Goal: Information Seeking & Learning: Learn about a topic

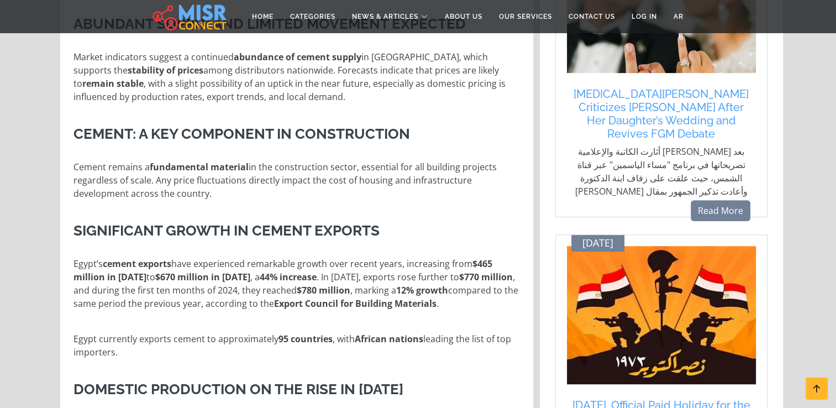
scroll to position [608, 0]
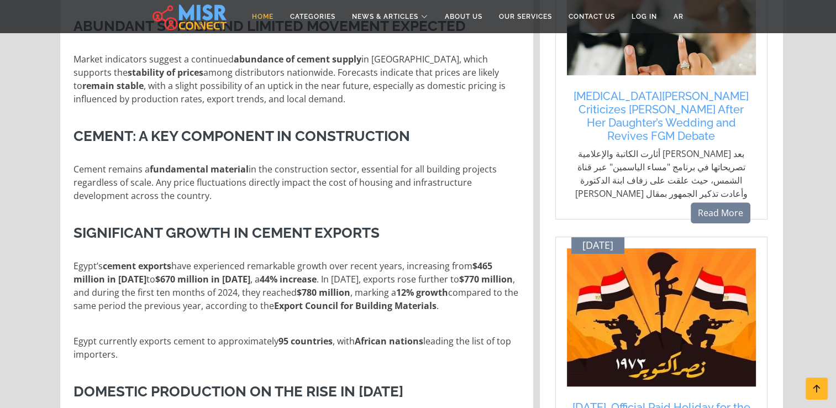
click at [266, 15] on link "Home" at bounding box center [263, 16] width 38 height 21
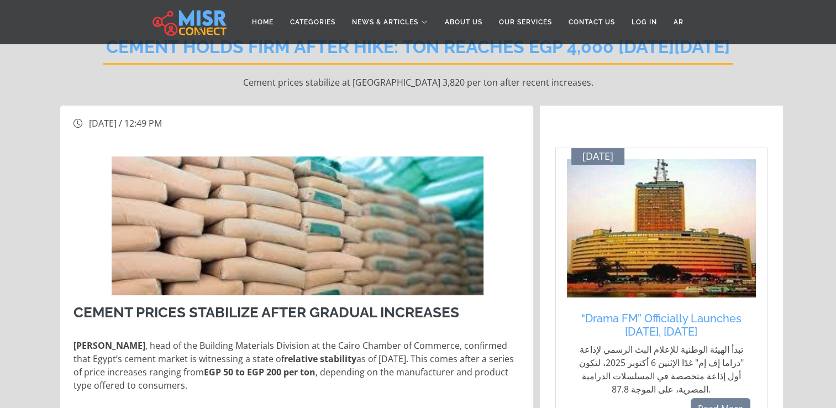
scroll to position [0, 0]
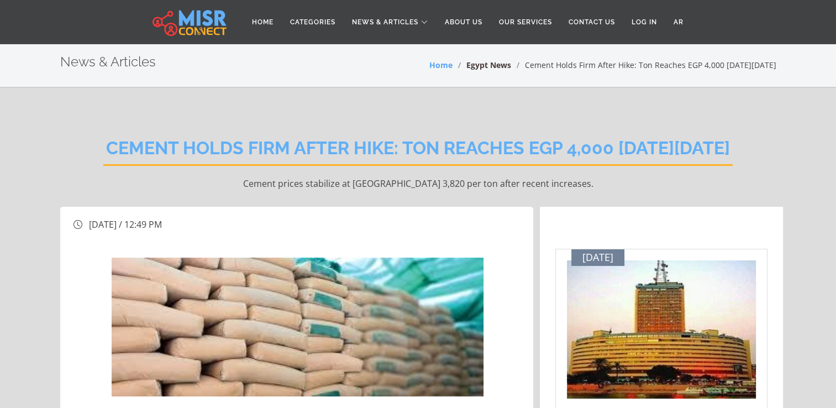
click at [467, 64] on link "Egypt News" at bounding box center [489, 65] width 45 height 11
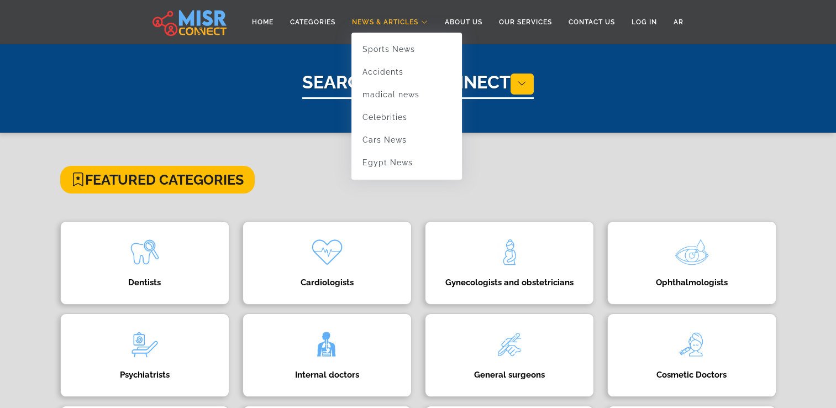
click at [398, 24] on span "News & Articles" at bounding box center [385, 22] width 66 height 10
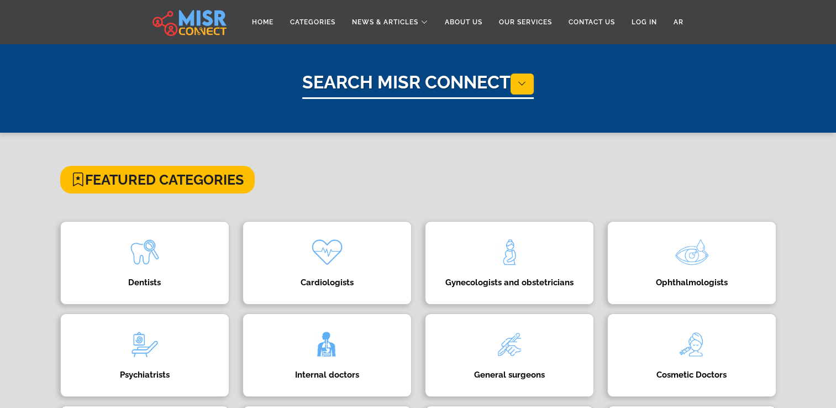
click at [349, 82] on h1 "Search Misr Connect" at bounding box center [418, 85] width 232 height 27
click at [525, 85] on icon at bounding box center [522, 84] width 9 height 11
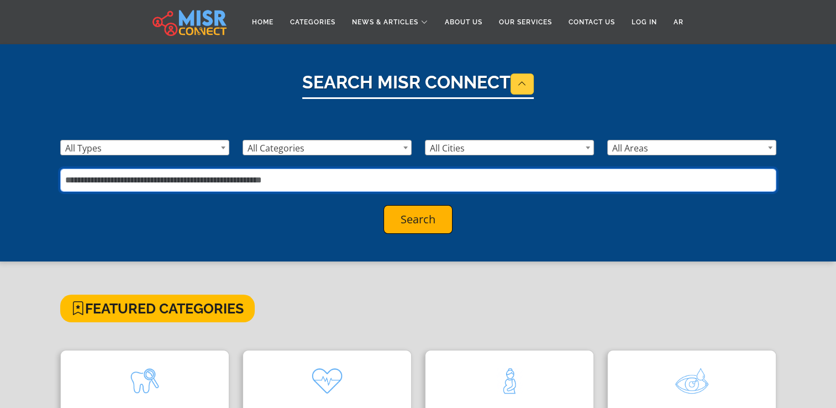
click at [113, 185] on input "text" at bounding box center [418, 180] width 717 height 23
type input "******"
click at [384, 205] on button "Search" at bounding box center [418, 219] width 69 height 29
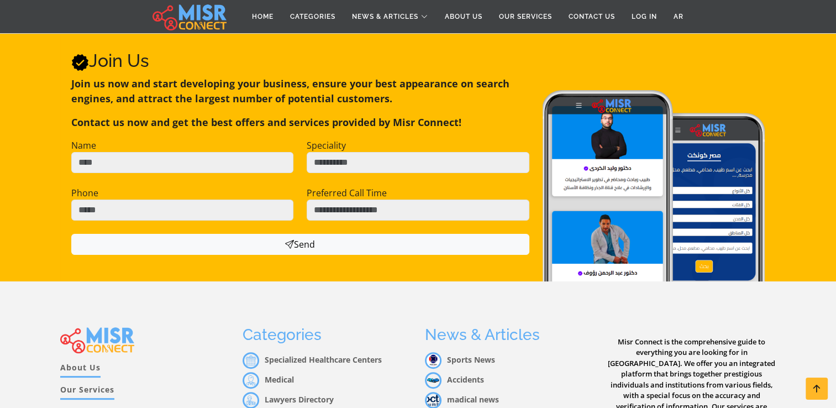
scroll to position [346, 0]
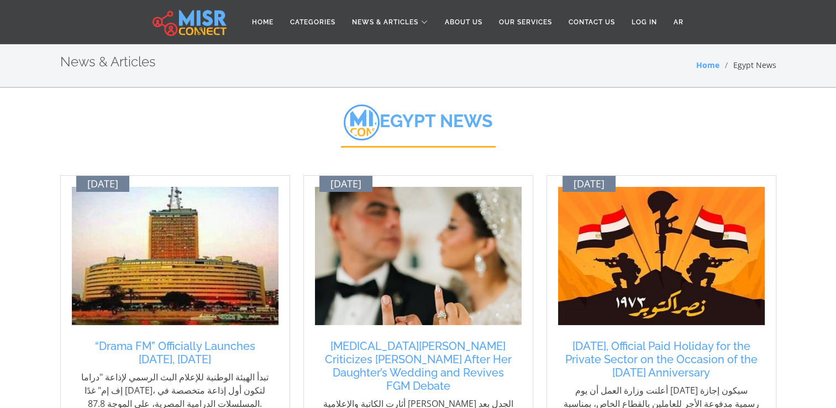
click at [414, 143] on h2 "Egypt News" at bounding box center [418, 125] width 155 height 43
click at [415, 127] on h2 "Egypt News" at bounding box center [418, 125] width 155 height 43
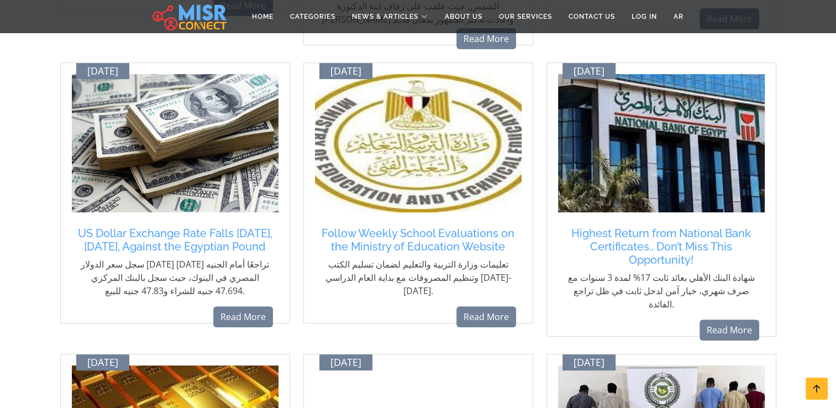
scroll to position [553, 0]
